Goal: Task Accomplishment & Management: Use online tool/utility

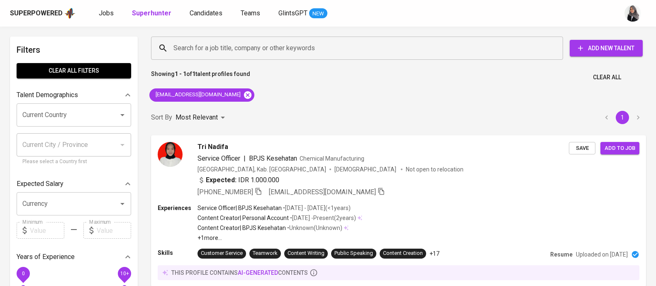
scroll to position [24, 0]
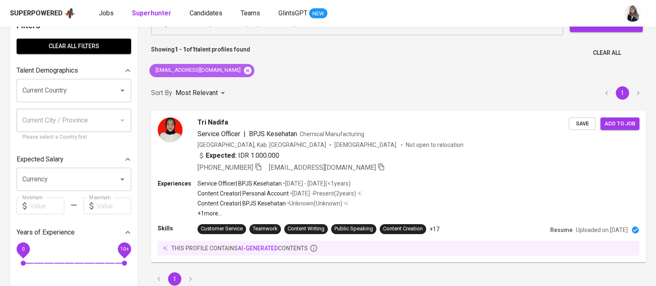
click at [243, 66] on icon at bounding box center [247, 70] width 9 height 9
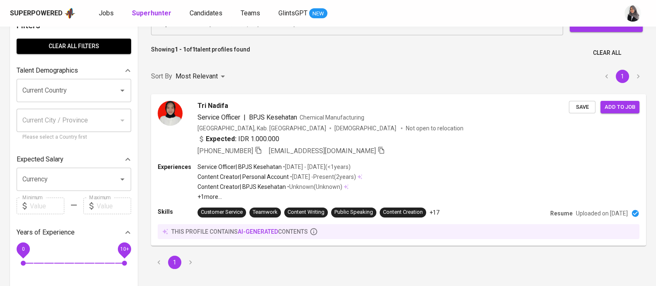
click at [233, 32] on input "Search for a job title, company or other keywords" at bounding box center [359, 24] width 376 height 16
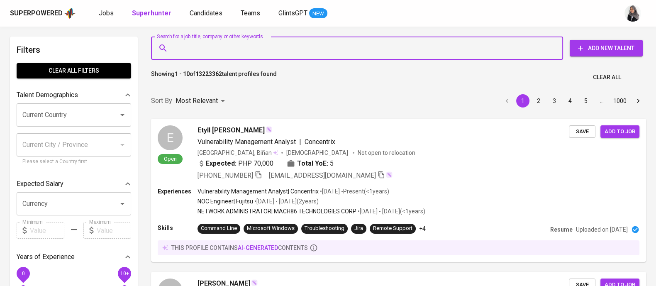
paste input "[EMAIL_ADDRESS][DOMAIN_NAME]"
type input "[EMAIL_ADDRESS][DOMAIN_NAME]"
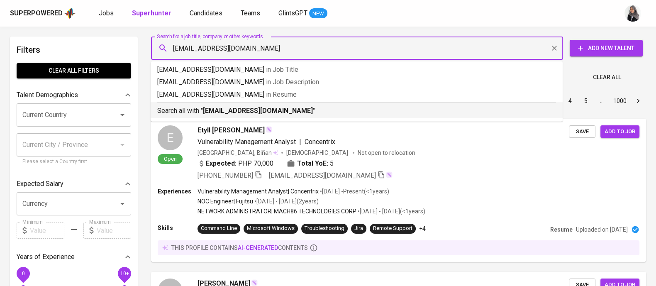
click at [255, 111] on b "[EMAIL_ADDRESS][DOMAIN_NAME]" at bounding box center [258, 111] width 110 height 8
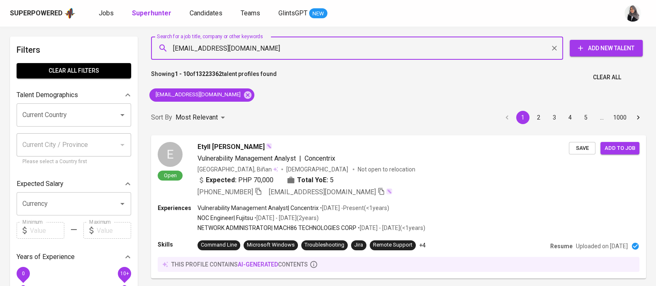
click at [255, 111] on div "Sort By Most Relevant MOST_RELEVANT 1 2 3 4 5 … 1000" at bounding box center [398, 117] width 505 height 25
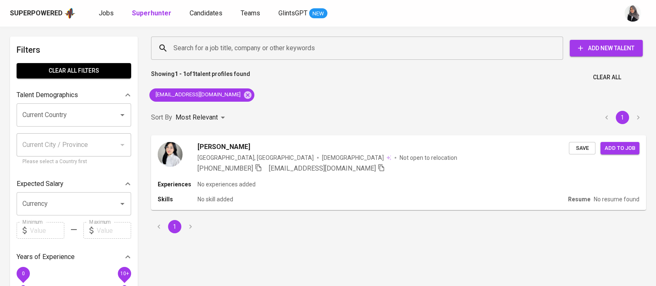
click at [548, 20] on div "Superpowered Jobs Superhunter Candidates Teams GlintsGPT NEW" at bounding box center [328, 13] width 656 height 27
click at [533, 94] on div "Search for a job title, company or other keywords Search for a job title, compa…" at bounding box center [398, 135] width 505 height 207
click at [464, 116] on div "Sort By Most Relevant MOST_RELEVANT 1" at bounding box center [398, 117] width 505 height 25
click at [480, 118] on div "Sort By Most Relevant MOST_RELEVANT 1" at bounding box center [398, 117] width 505 height 25
click at [486, 84] on div "Showing 1 - 1 of 1 talent profiles found Clear All" at bounding box center [398, 75] width 505 height 20
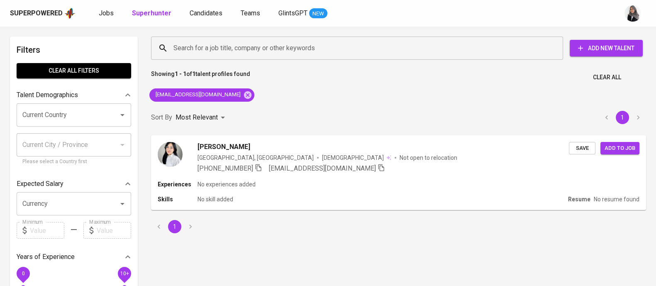
click at [488, 109] on div "Sort By Most Relevant MOST_RELEVANT 1" at bounding box center [398, 117] width 505 height 25
click at [456, 84] on div "Showing 1 - 1 of 1 talent profiles found Clear All" at bounding box center [398, 75] width 505 height 20
click at [444, 86] on div "Search for a job title, company or other keywords Search for a job title, compa…" at bounding box center [398, 135] width 505 height 207
click at [444, 81] on div "Showing 1 - 1 of 1 talent profiles found Clear All" at bounding box center [398, 75] width 505 height 20
click at [504, 84] on div "Showing 1 - 1 of 1 talent profiles found Clear All" at bounding box center [398, 75] width 505 height 20
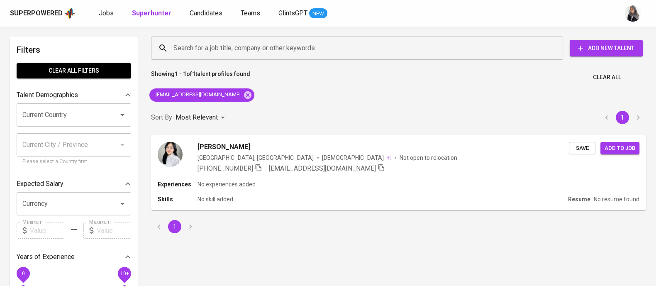
click at [448, 77] on div "Showing 1 - 1 of 1 talent profiles found Clear All" at bounding box center [398, 75] width 505 height 20
click at [450, 77] on div "Showing 1 - 1 of 1 talent profiles found Clear All" at bounding box center [398, 75] width 505 height 20
click at [456, 107] on div "Sort By Most Relevant MOST_RELEVANT 1" at bounding box center [398, 117] width 505 height 25
click at [437, 90] on div "Search for a job title, company or other keywords Search for a job title, compa…" at bounding box center [398, 135] width 505 height 207
